Goal: Task Accomplishment & Management: Manage account settings

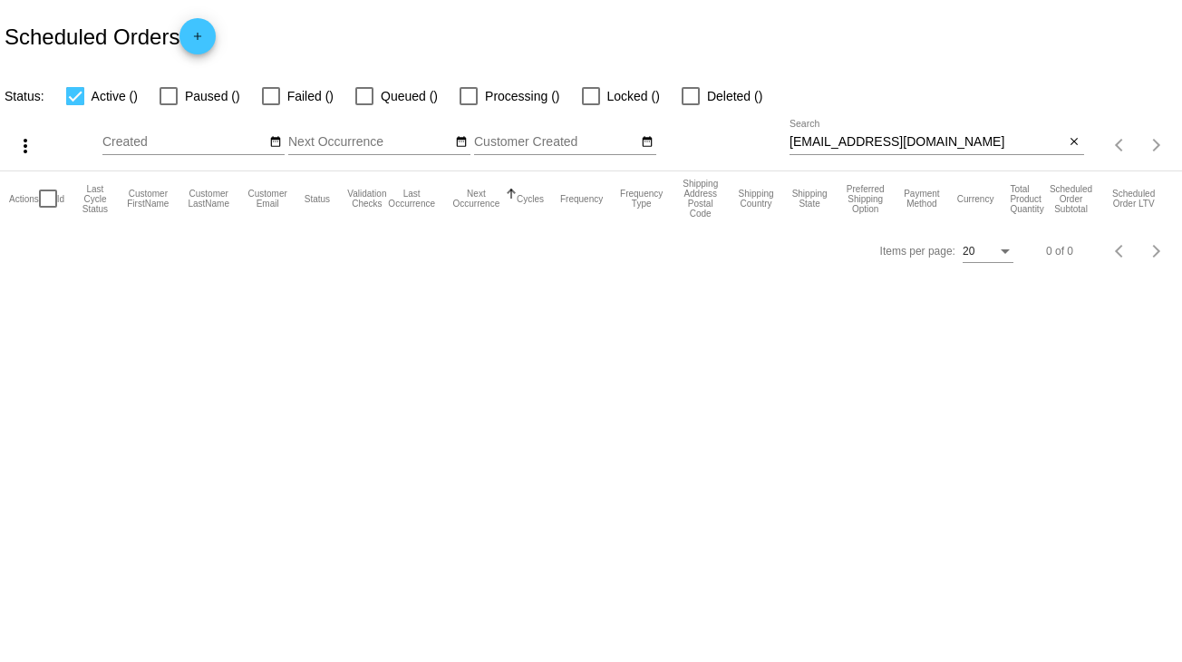
click at [871, 141] on input "[EMAIL_ADDRESS][DOMAIN_NAME]" at bounding box center [928, 142] width 276 height 15
paste input "ichacon1"
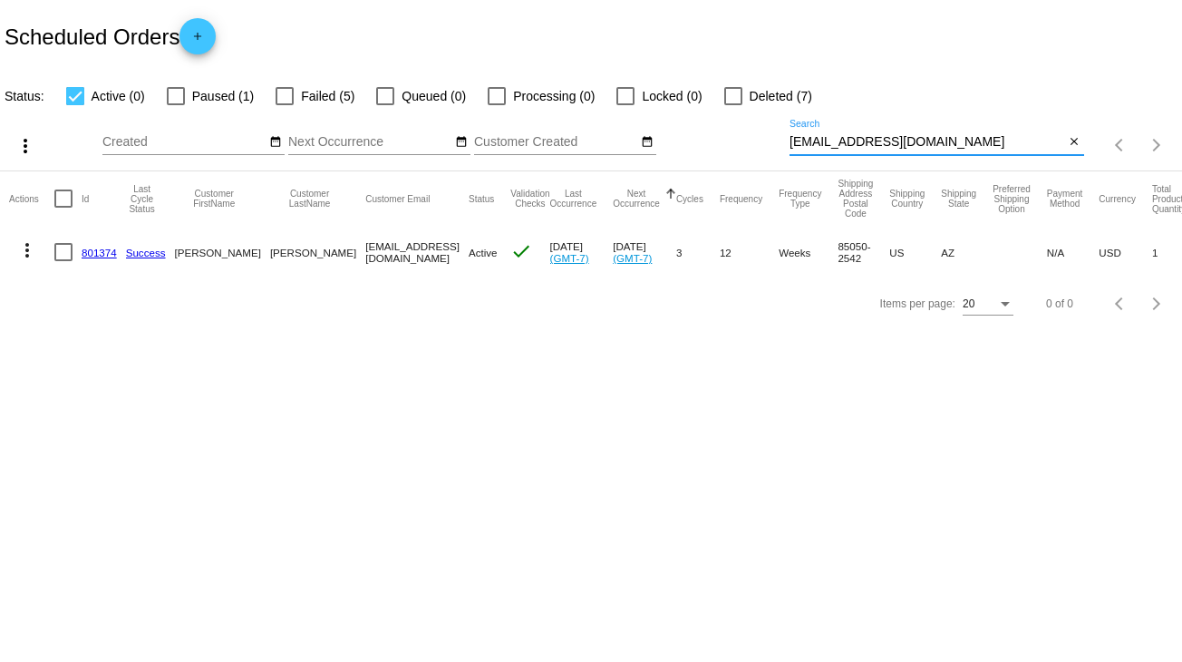
type input "[EMAIL_ADDRESS][DOMAIN_NAME]"
click at [73, 96] on div at bounding box center [75, 96] width 18 height 18
click at [74, 105] on input "Active (0)" at bounding box center [74, 105] width 1 height 1
click at [73, 95] on div at bounding box center [75, 96] width 18 height 18
click at [74, 105] on input "Active (1)" at bounding box center [74, 105] width 1 height 1
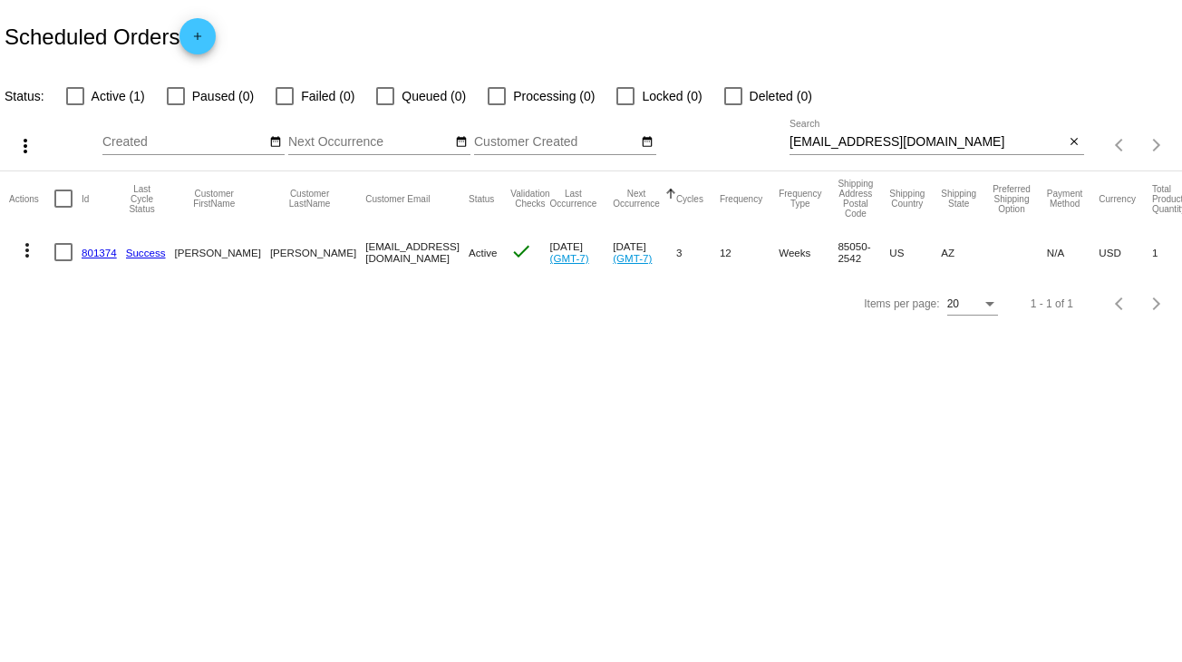
checkbox input "true"
click at [94, 250] on link "801374" at bounding box center [99, 253] width 35 height 12
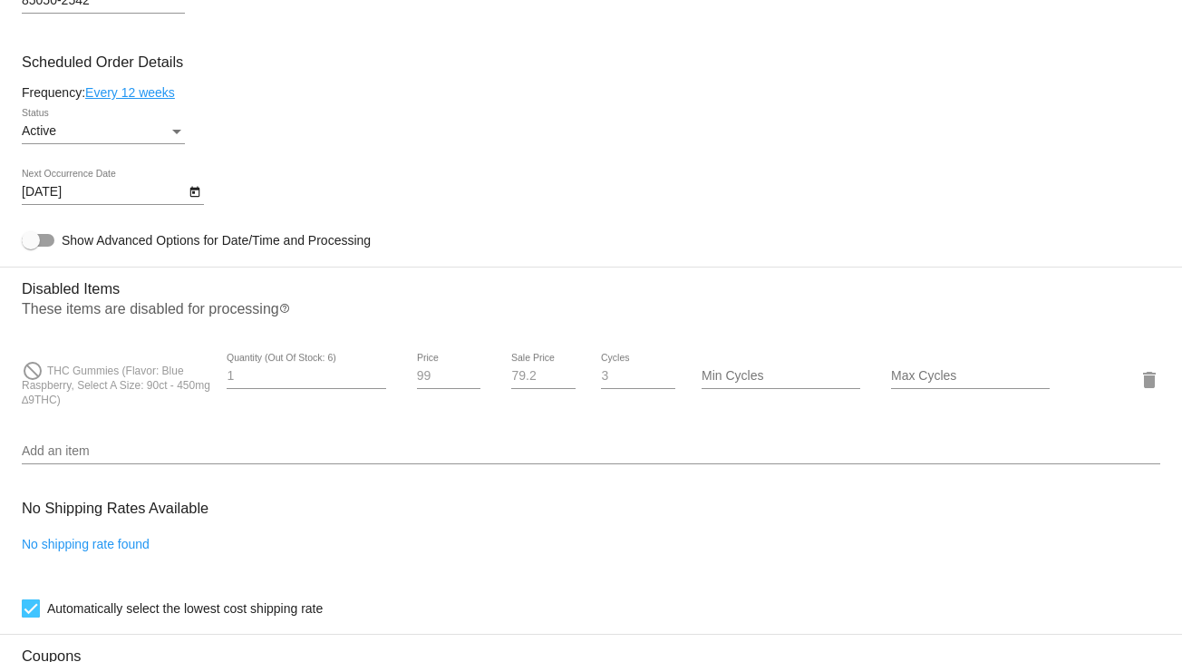
scroll to position [907, 0]
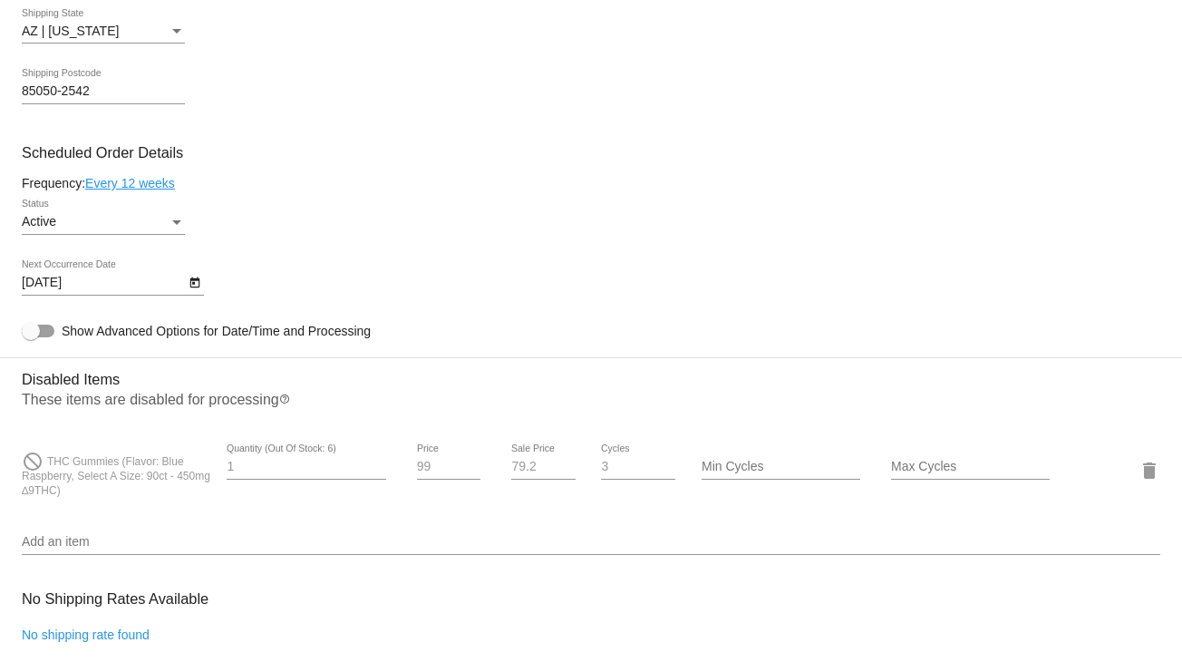
click at [171, 226] on div "Status" at bounding box center [177, 222] width 16 height 15
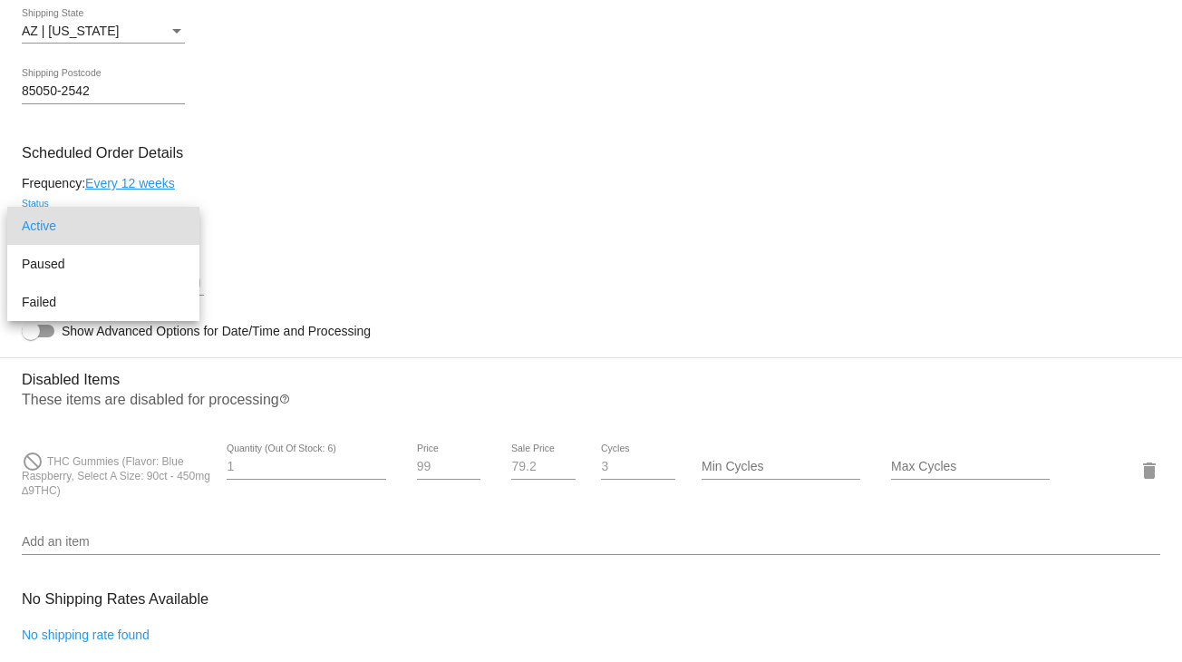
click at [348, 212] on div at bounding box center [591, 331] width 1182 height 662
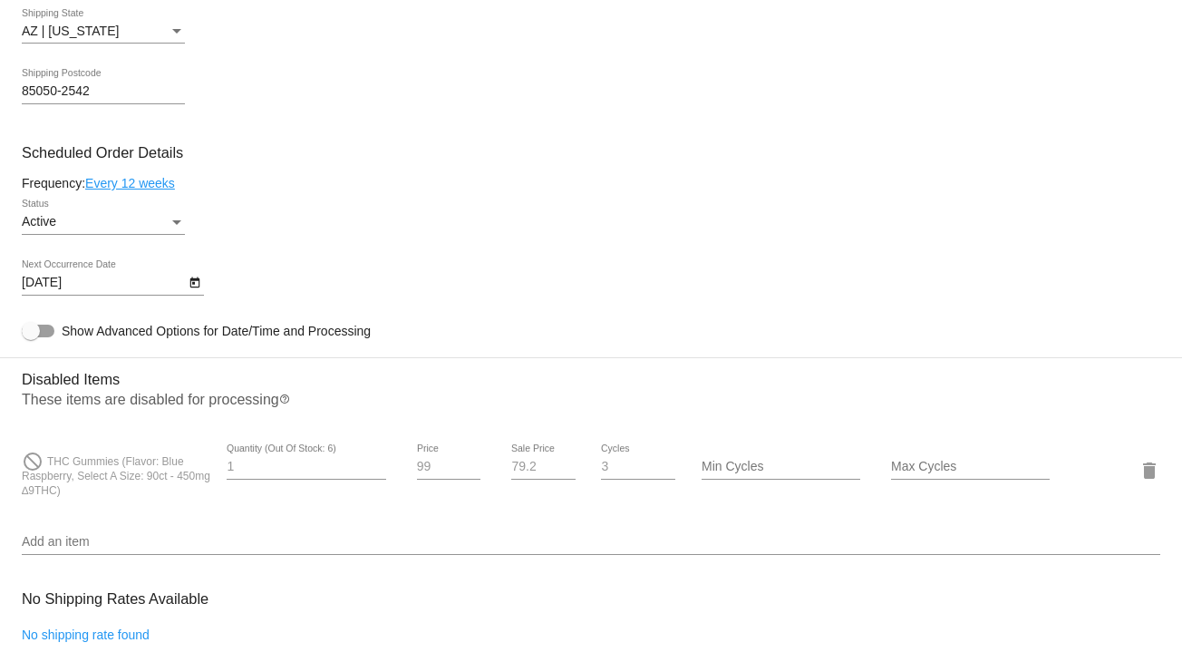
click at [180, 225] on div "Status" at bounding box center [176, 222] width 9 height 5
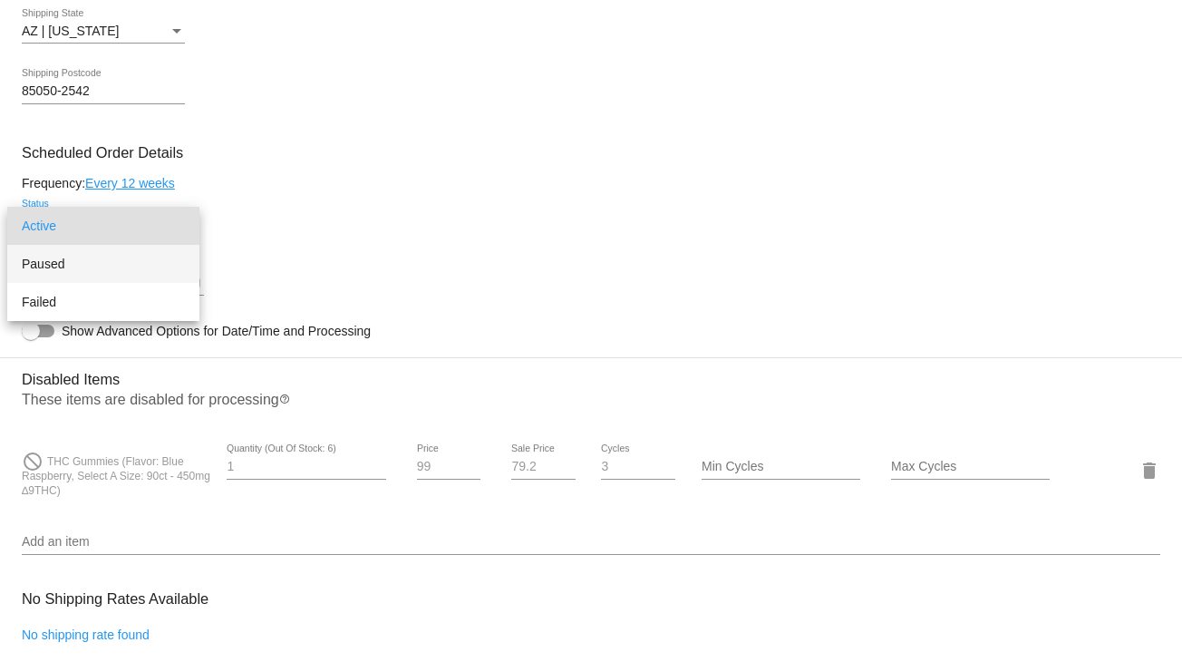
click at [151, 261] on span "Paused" at bounding box center [103, 264] width 163 height 38
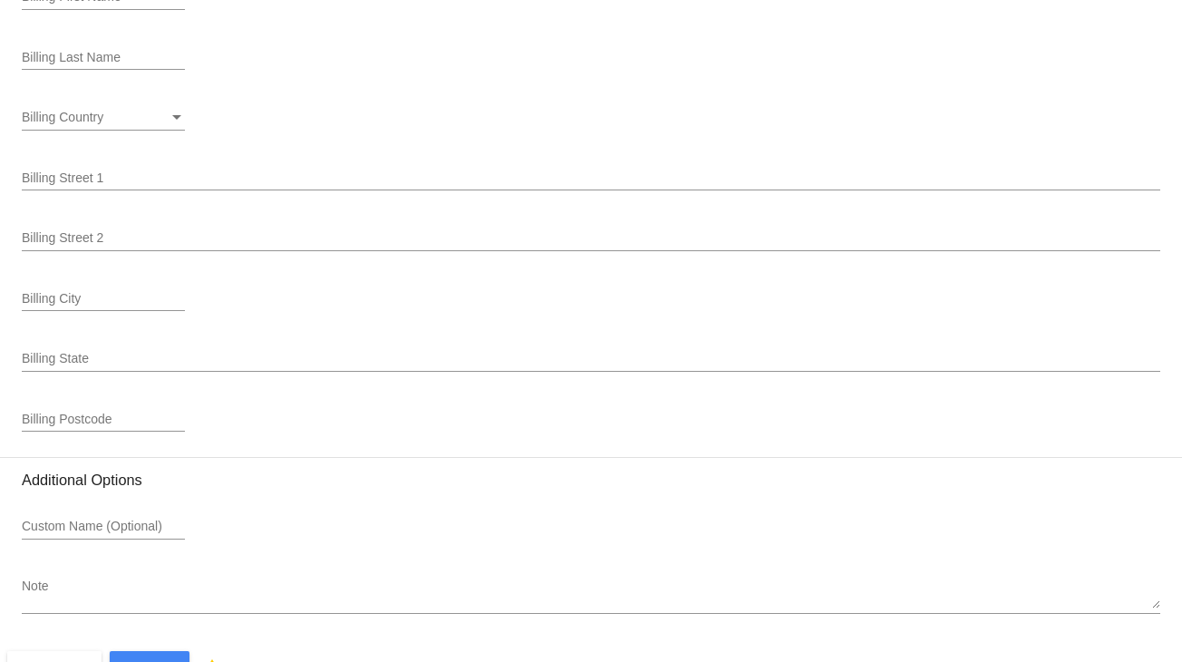
scroll to position [2313, 0]
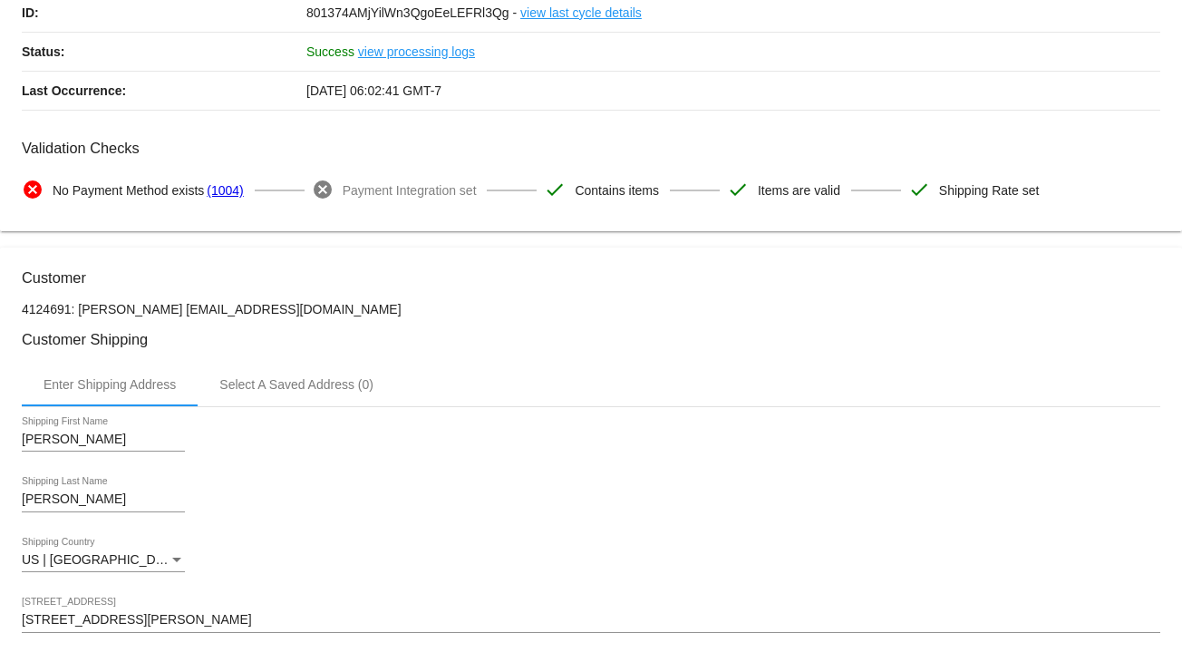
scroll to position [0, 0]
